Goal: Navigation & Orientation: Find specific page/section

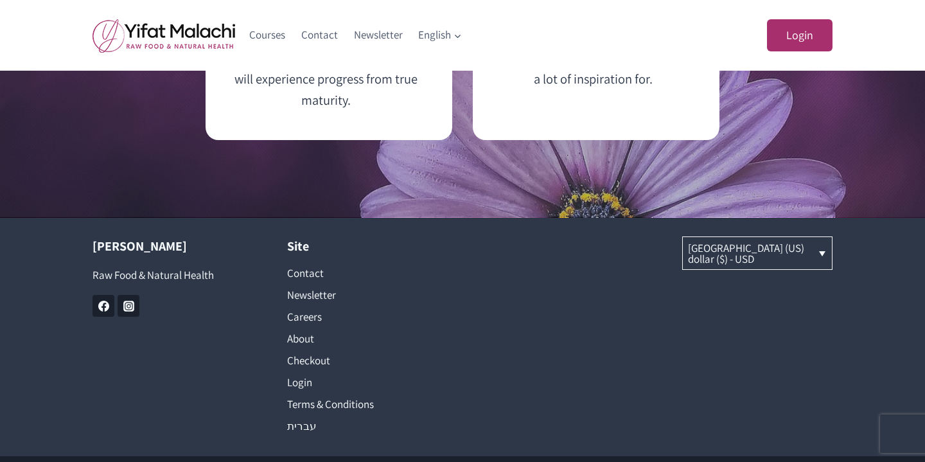
scroll to position [3932, 0]
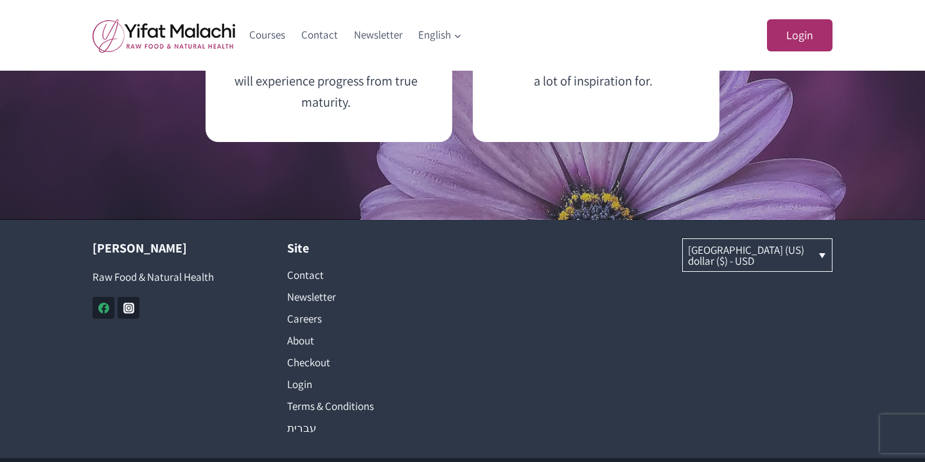
click at [98, 313] on icon "Facebook" at bounding box center [103, 307] width 11 height 11
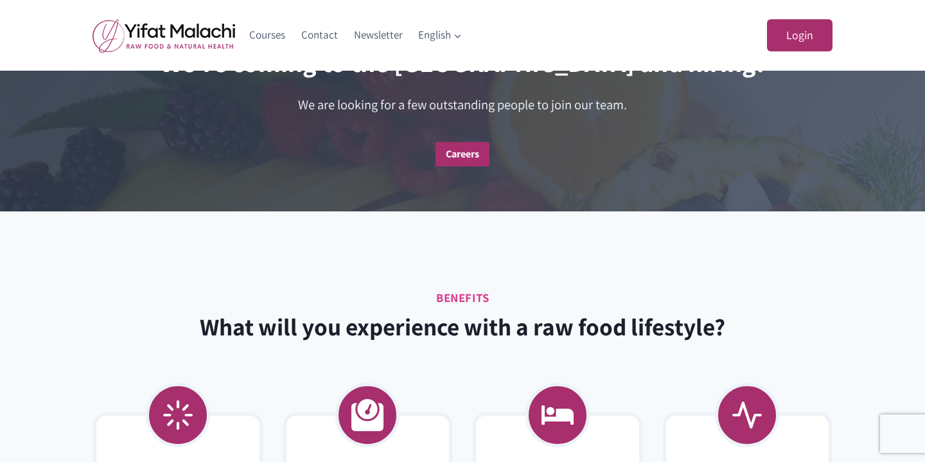
scroll to position [2411, 0]
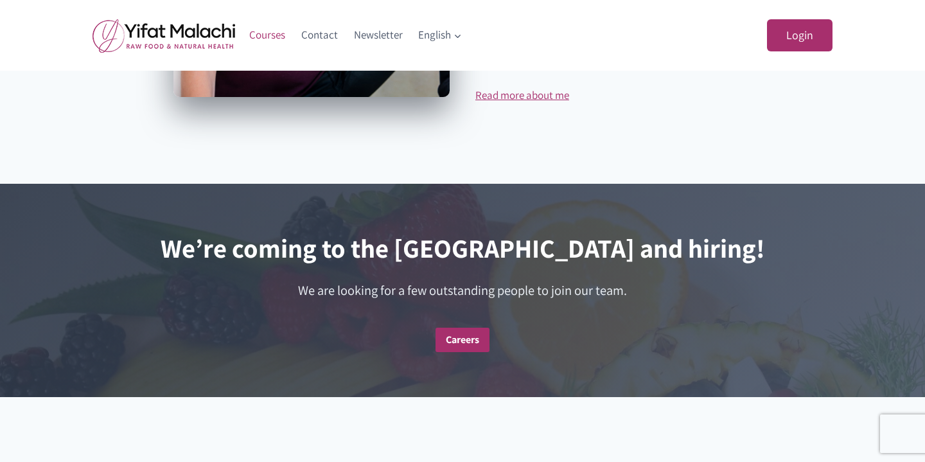
click at [253, 33] on link "Courses" at bounding box center [267, 35] width 52 height 31
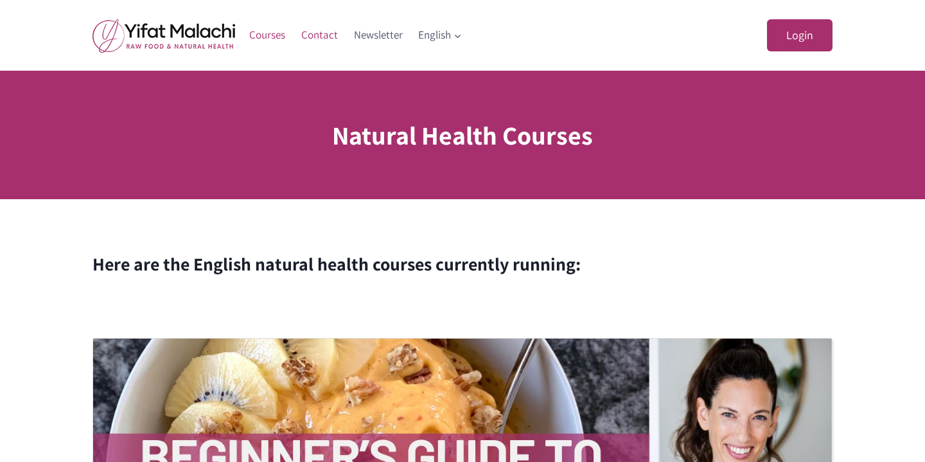
click at [318, 30] on link "Contact" at bounding box center [319, 35] width 53 height 31
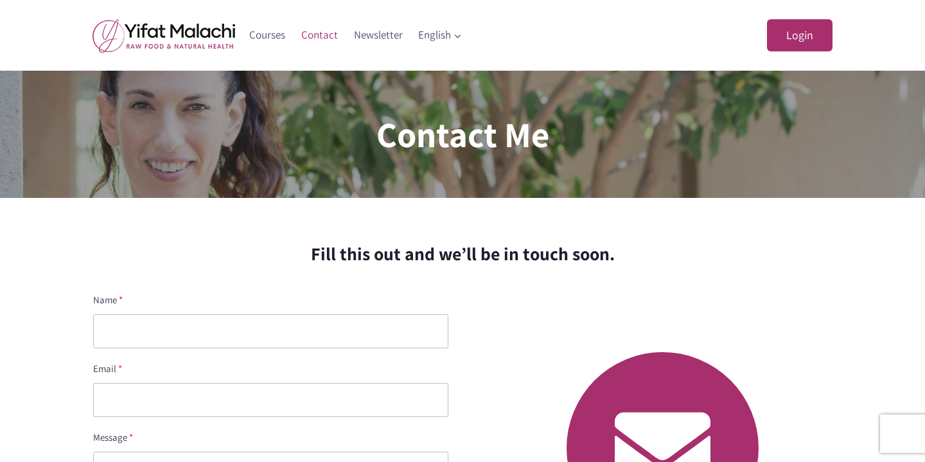
scroll to position [650, 0]
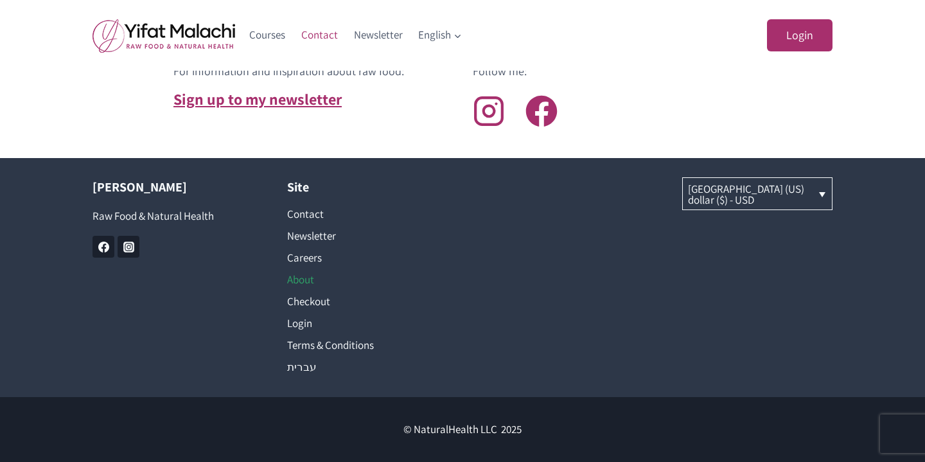
click at [304, 283] on link "About" at bounding box center [365, 279] width 156 height 22
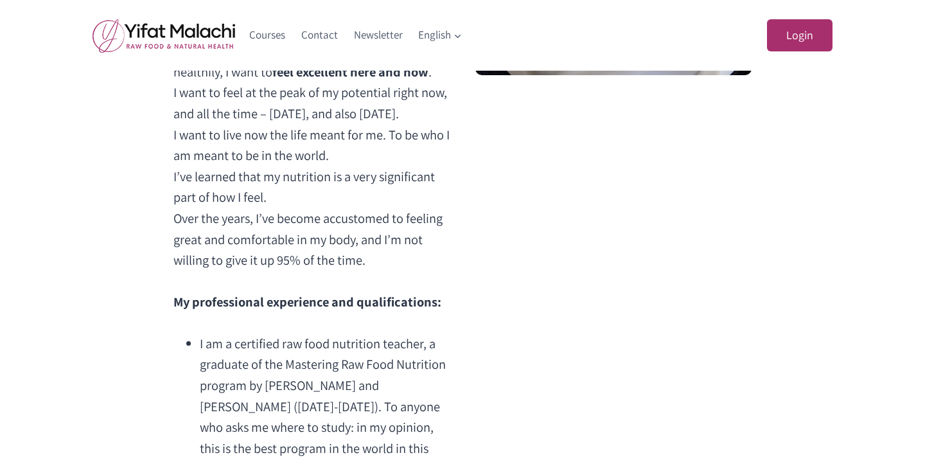
scroll to position [326, 0]
